Goal: Transaction & Acquisition: Purchase product/service

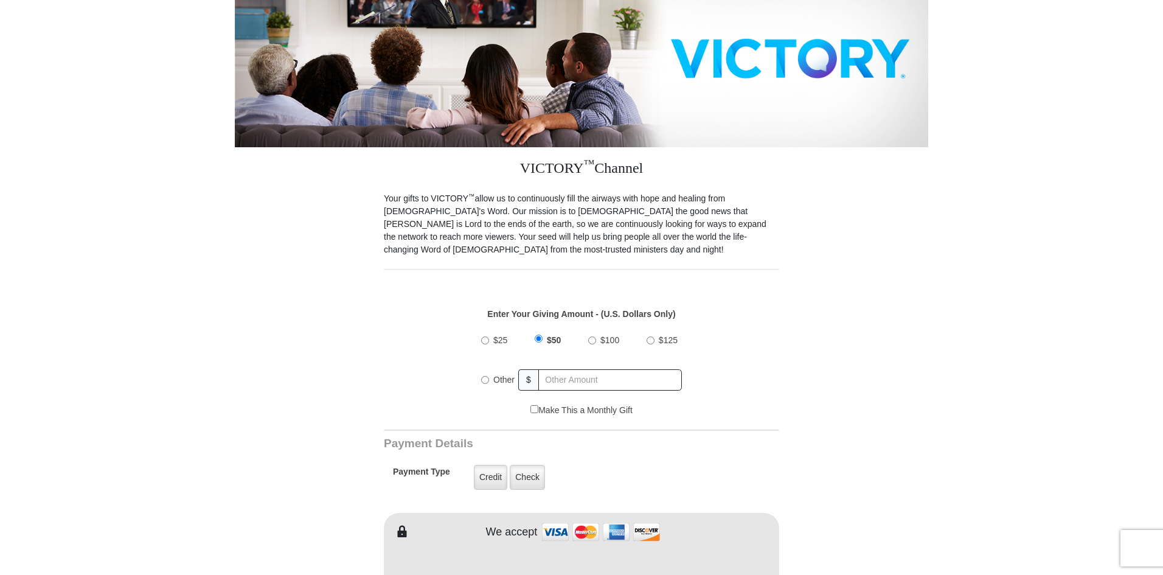
scroll to position [304, 0]
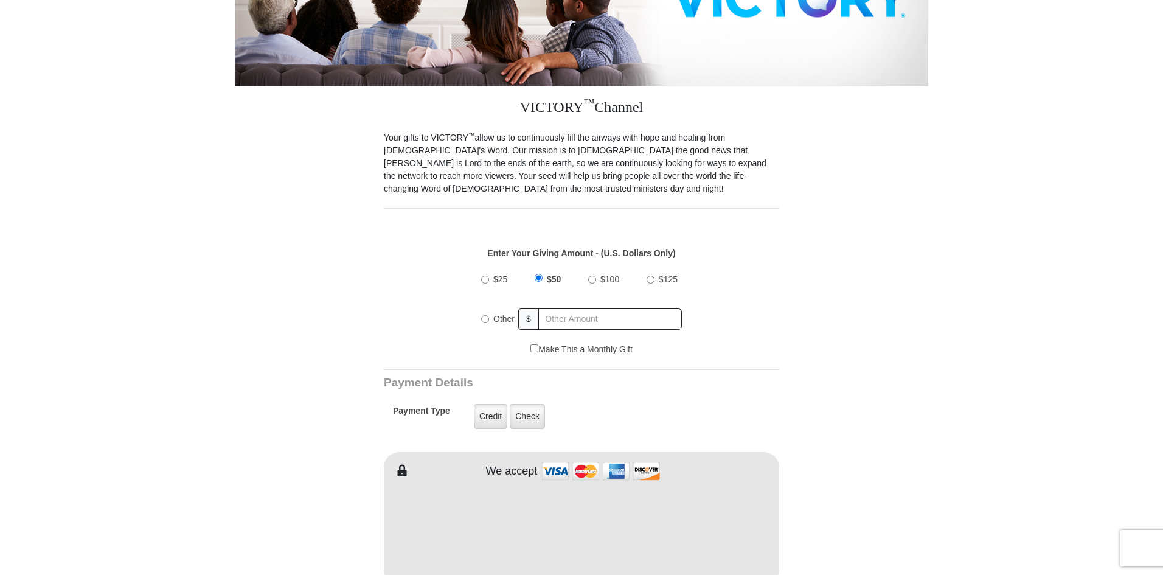
click at [487, 315] on input "Other" at bounding box center [485, 319] width 8 height 8
radio input "true"
click at [542, 308] on input "text" at bounding box center [611, 318] width 142 height 21
type input "30"
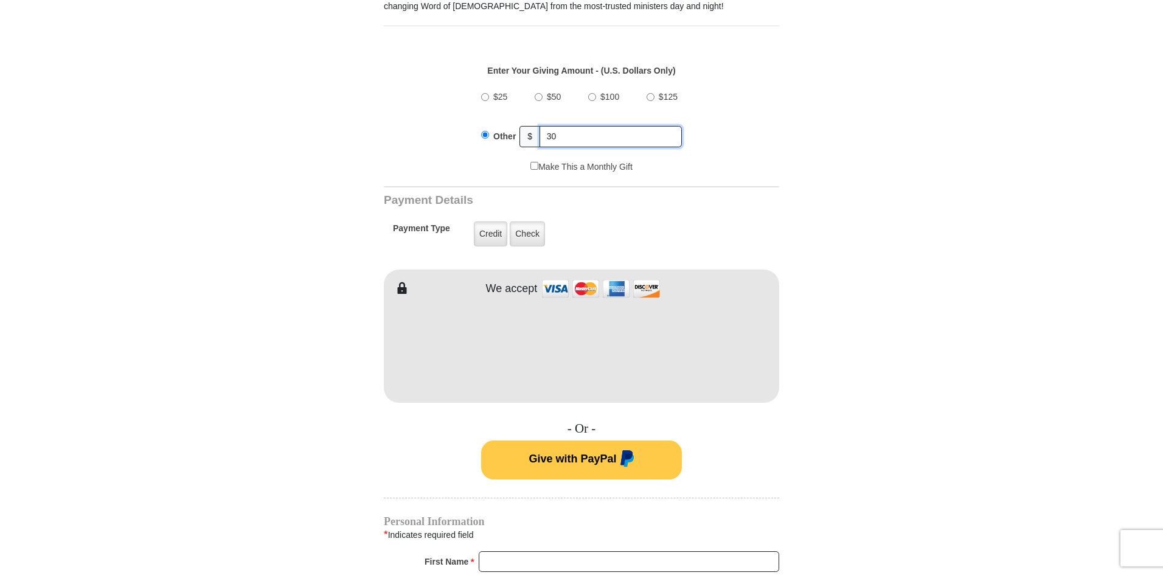
scroll to position [791, 0]
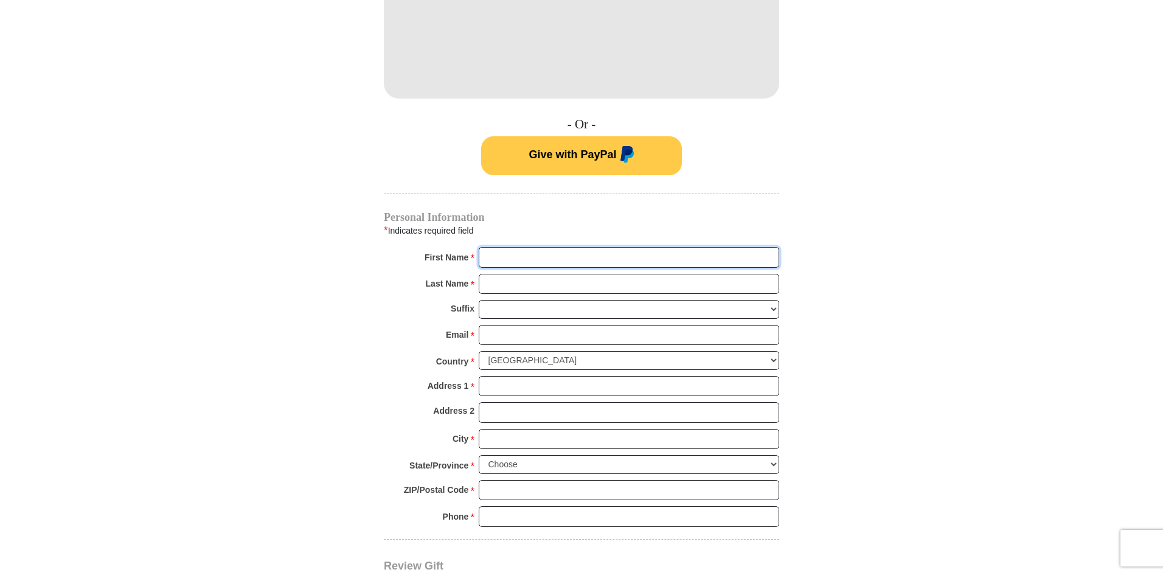
click at [512, 247] on input "First Name *" at bounding box center [629, 257] width 300 height 21
type input "[PERSON_NAME]"
click at [550, 274] on input "Last Name *" at bounding box center [629, 284] width 300 height 21
type input "OZOANI"
click at [557, 325] on input "Email *" at bounding box center [629, 335] width 300 height 21
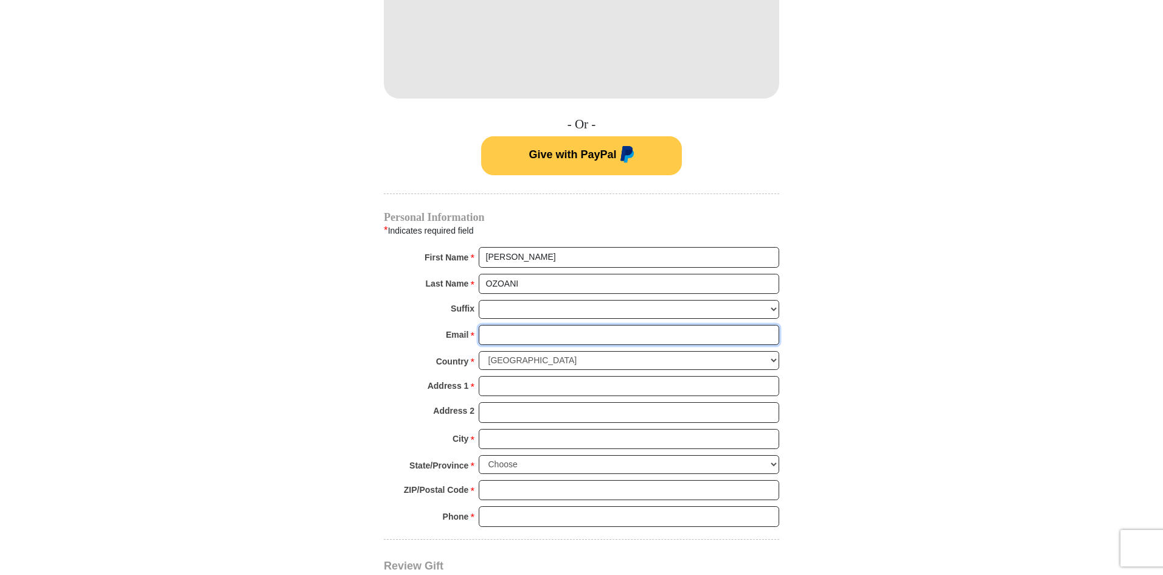
type input "[PERSON_NAME][EMAIL_ADDRESS][DOMAIN_NAME]"
click at [772, 351] on select "[GEOGRAPHIC_DATA] [GEOGRAPHIC_DATA] [GEOGRAPHIC_DATA] [GEOGRAPHIC_DATA] [GEOGRA…" at bounding box center [629, 360] width 300 height 19
select select "IE"
click at [479, 351] on select "[GEOGRAPHIC_DATA] [GEOGRAPHIC_DATA] [GEOGRAPHIC_DATA] [GEOGRAPHIC_DATA] [GEOGRA…" at bounding box center [629, 360] width 300 height 19
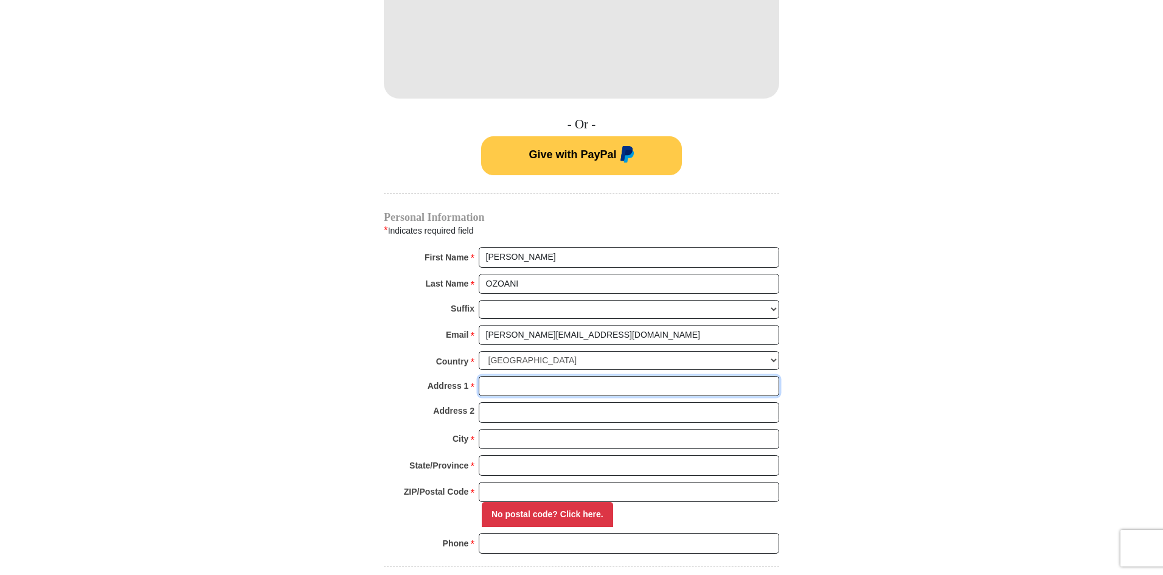
click at [523, 376] on input "Address 1 *" at bounding box center [629, 386] width 300 height 21
type input "[STREET_ADDRESS]"
click at [563, 403] on input "Address 2" at bounding box center [629, 412] width 300 height 21
type input "Mulhuddart [GEOGRAPHIC_DATA] 15"
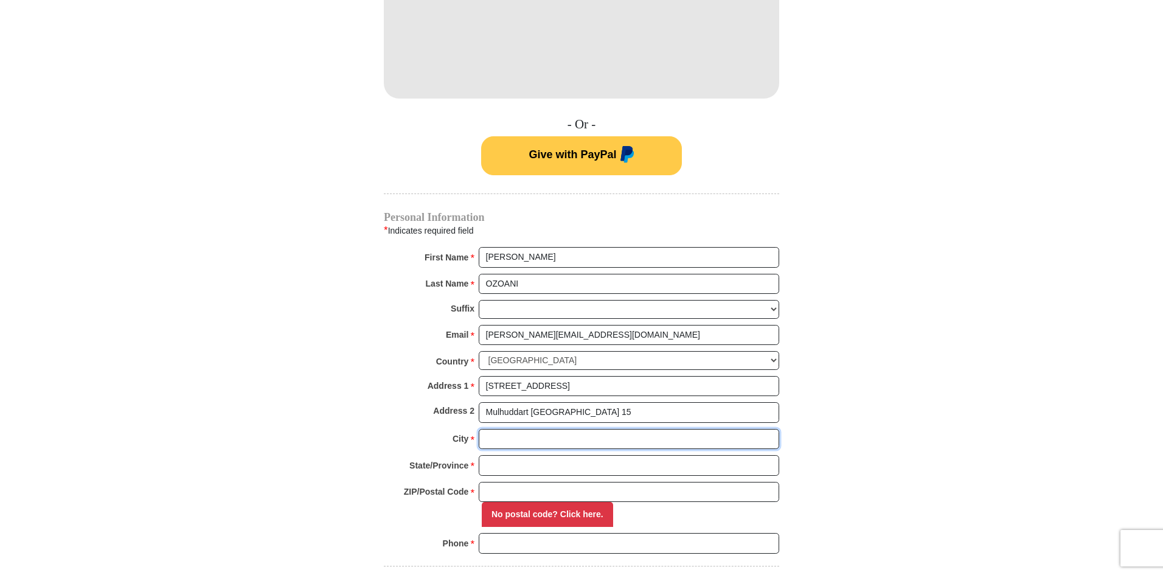
click at [585, 435] on input "City *" at bounding box center [629, 439] width 300 height 21
type input "[GEOGRAPHIC_DATA]"
click at [575, 455] on input "State/Province *" at bounding box center [629, 465] width 300 height 21
type input "[GEOGRAPHIC_DATA]"
click at [565, 485] on input "ZIP/Postal Code *" at bounding box center [629, 492] width 300 height 21
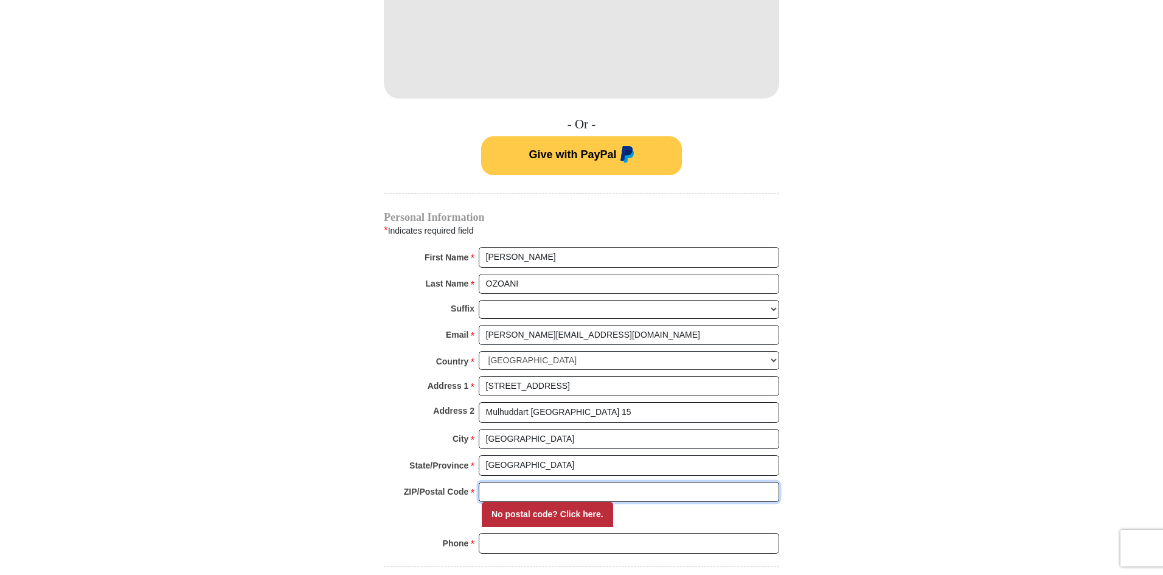
type input "D15Y2NX"
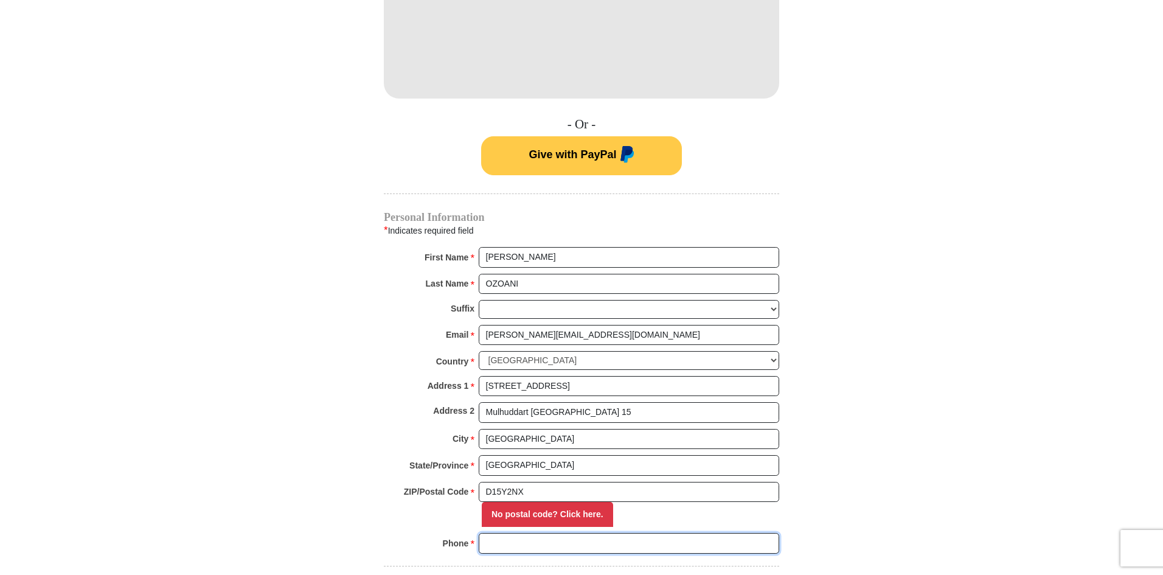
click at [560, 533] on input "Phone * *" at bounding box center [629, 543] width 300 height 21
type input "353876714472"
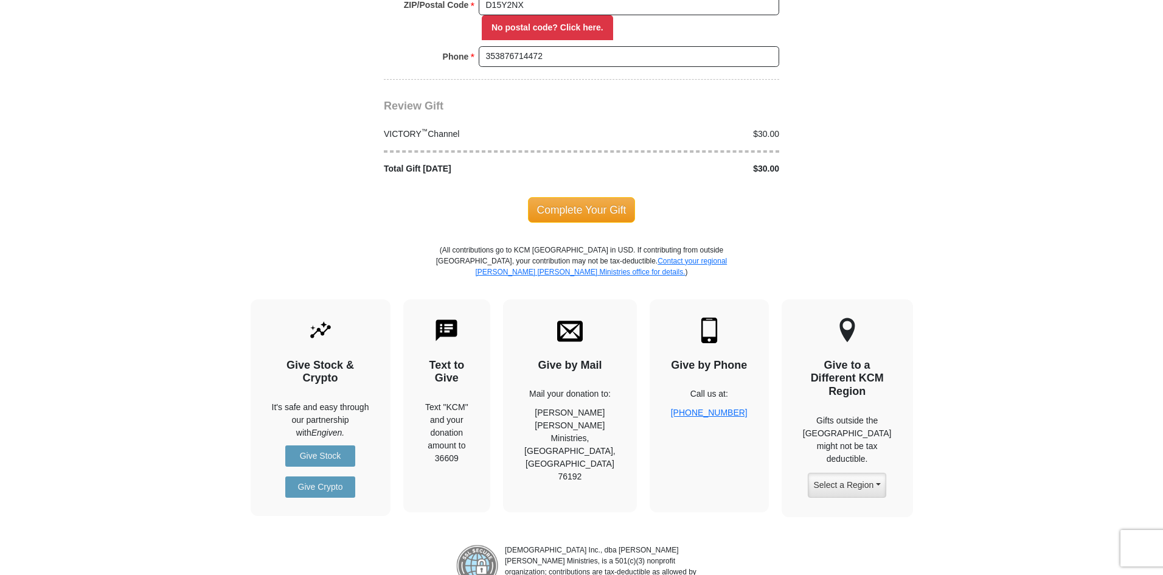
scroll to position [1216, 0]
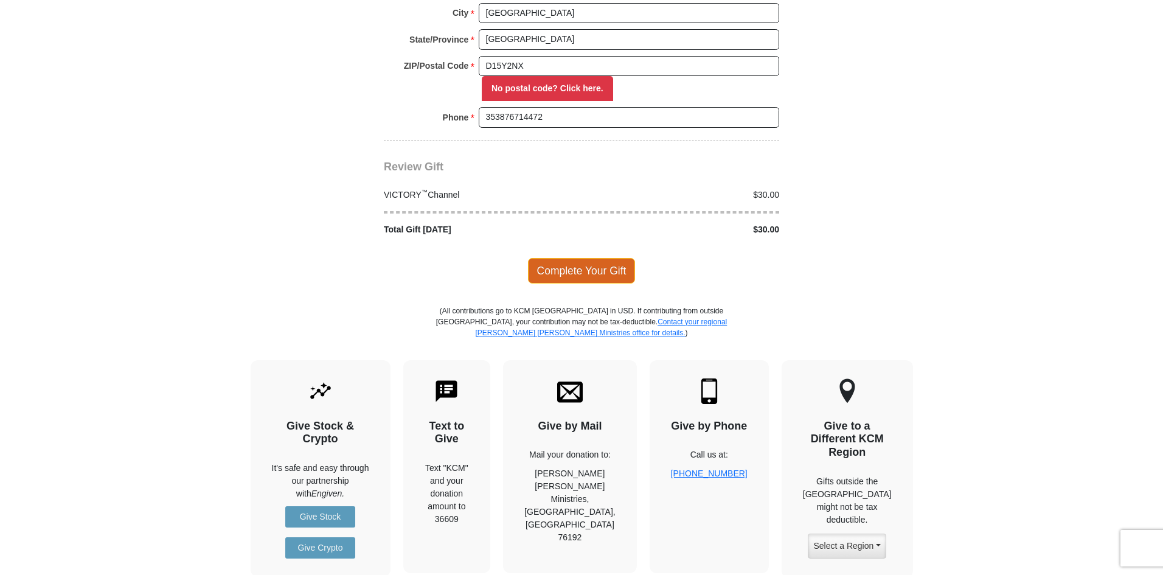
click at [595, 258] on span "Complete Your Gift" at bounding box center [582, 271] width 108 height 26
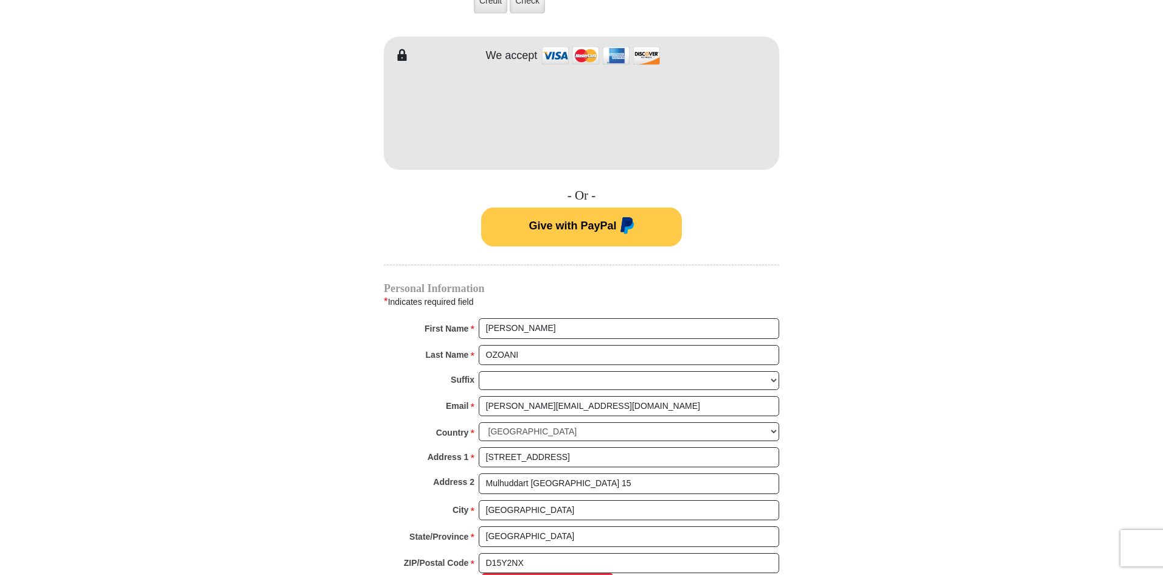
scroll to position [1086, 0]
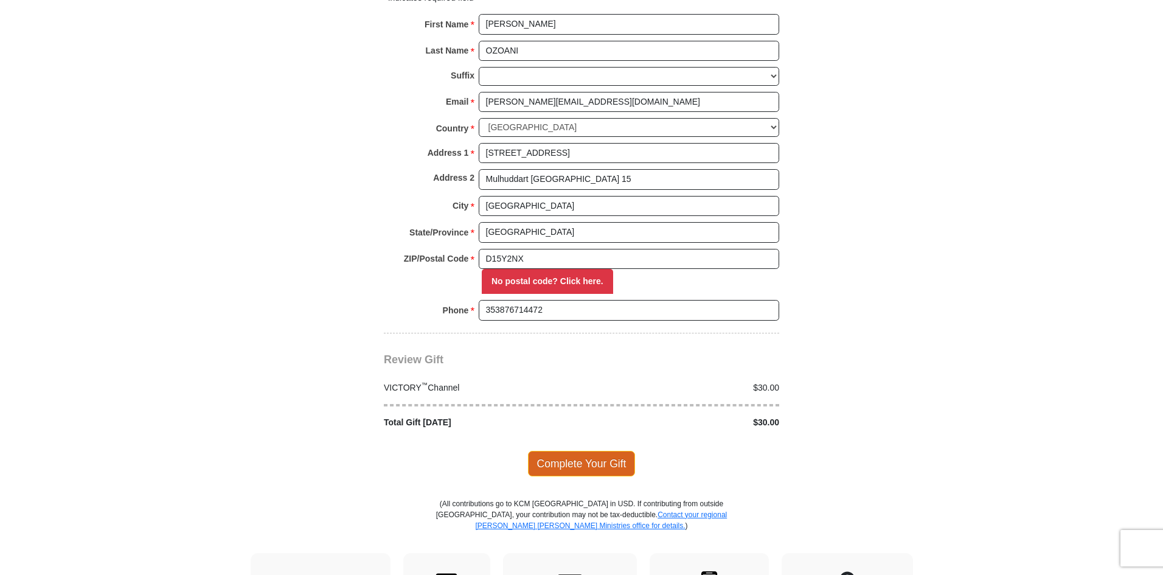
click at [569, 451] on span "Complete Your Gift" at bounding box center [582, 464] width 108 height 26
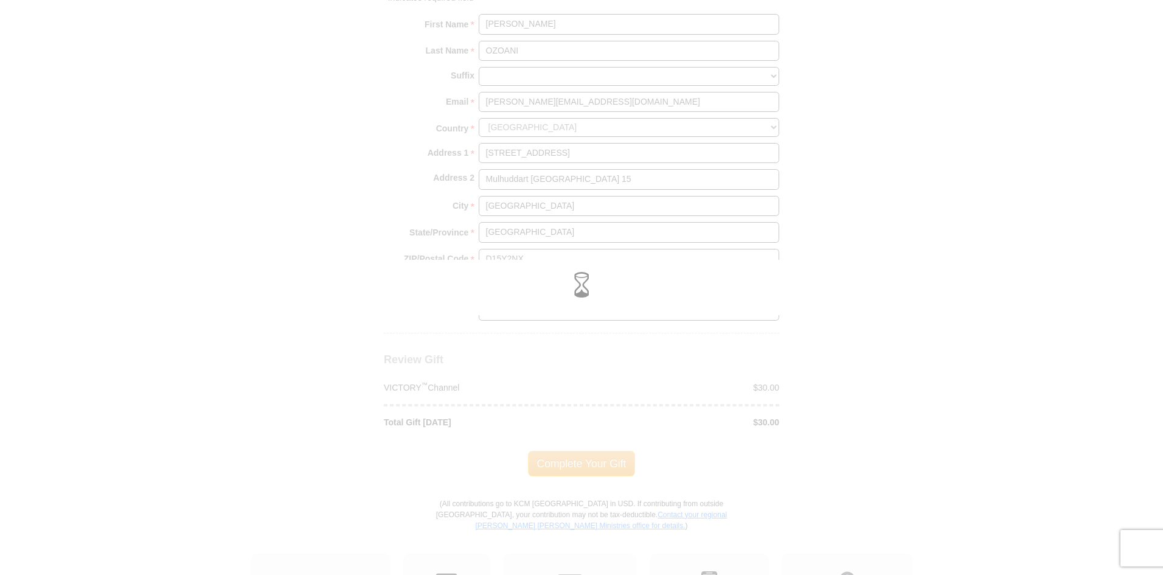
scroll to position [1024, 0]
